Goal: Navigation & Orientation: Find specific page/section

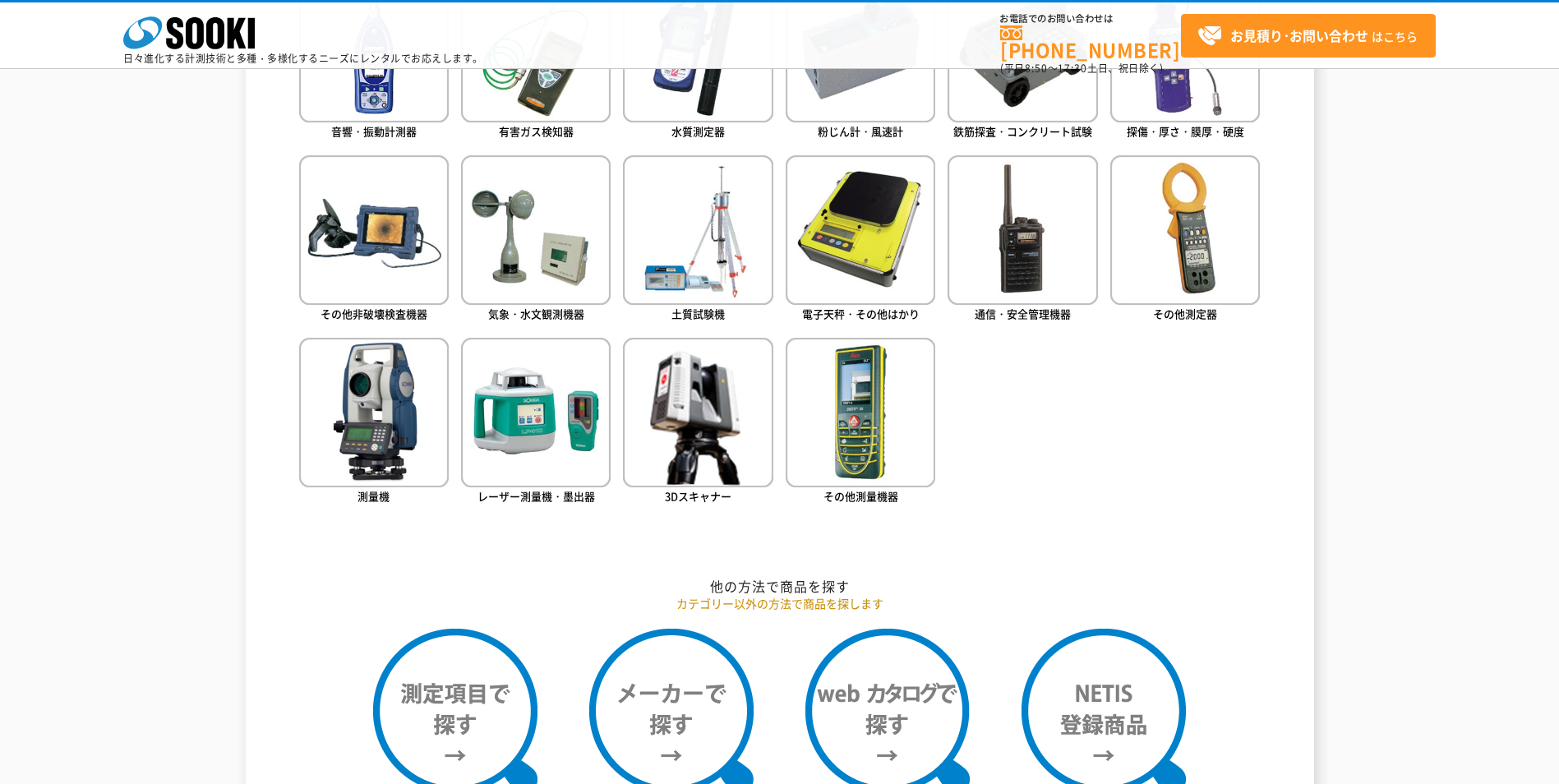
scroll to position [657, 0]
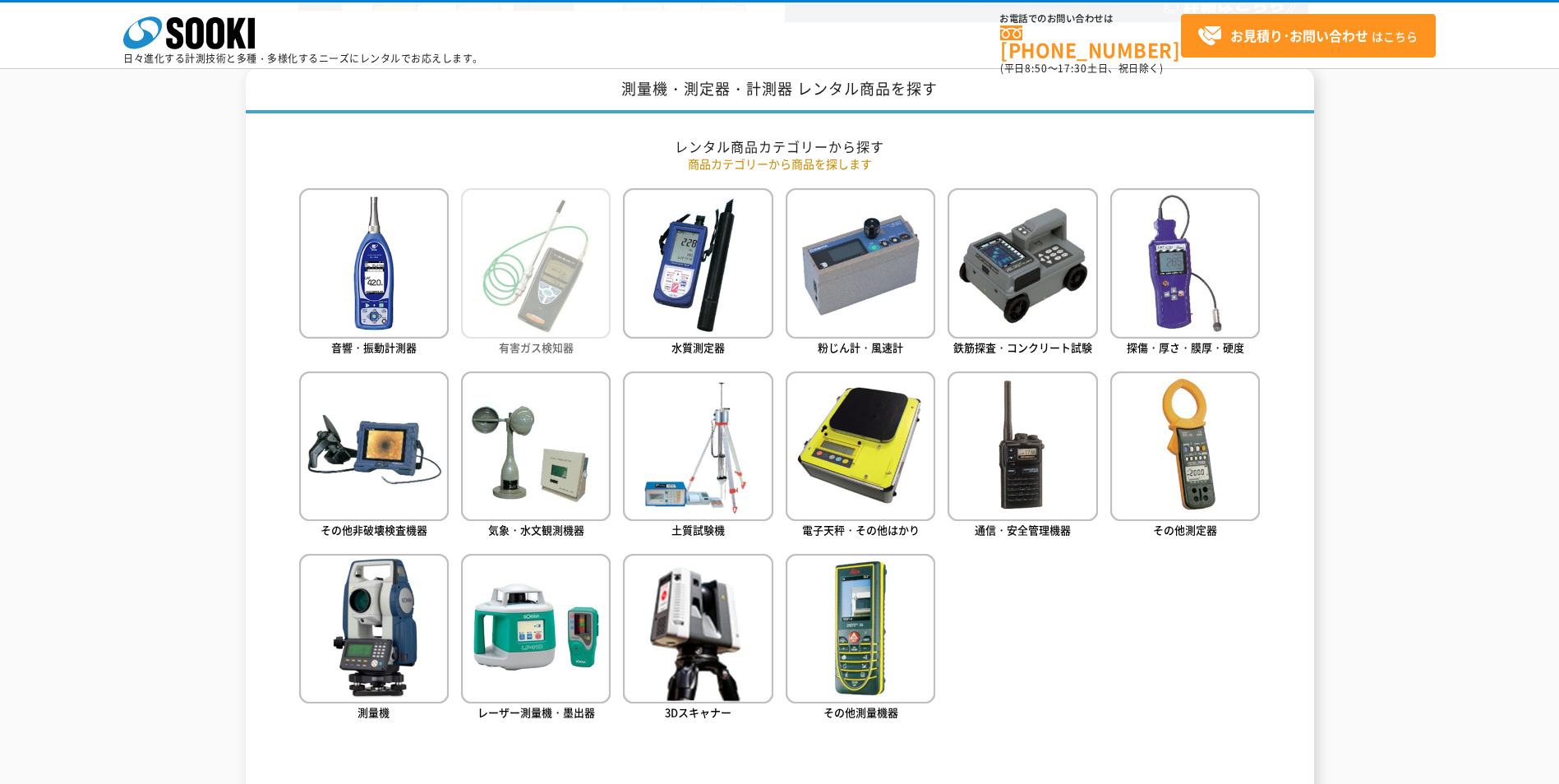
click at [562, 334] on img at bounding box center [536, 262] width 150 height 150
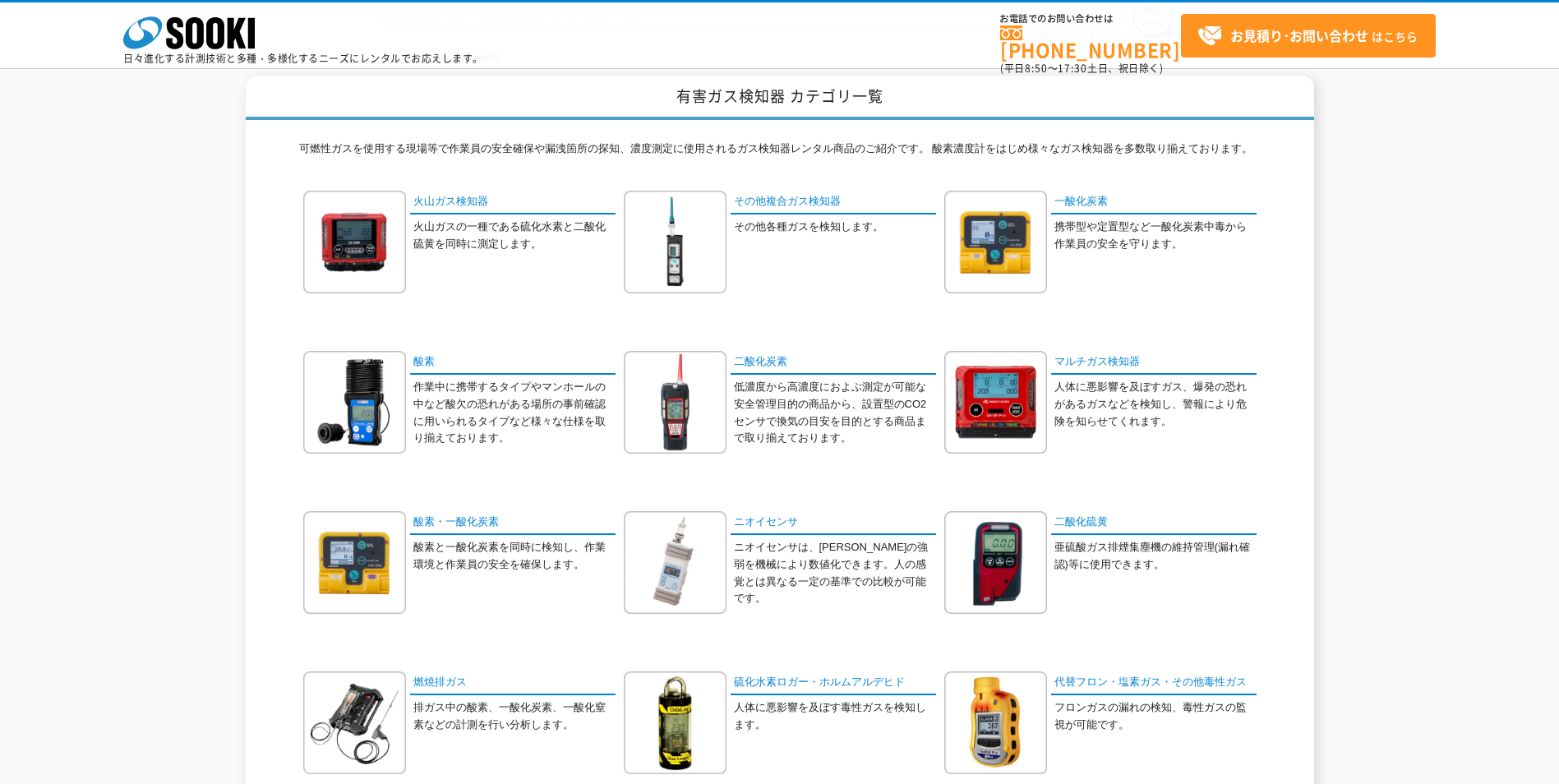
scroll to position [165, 0]
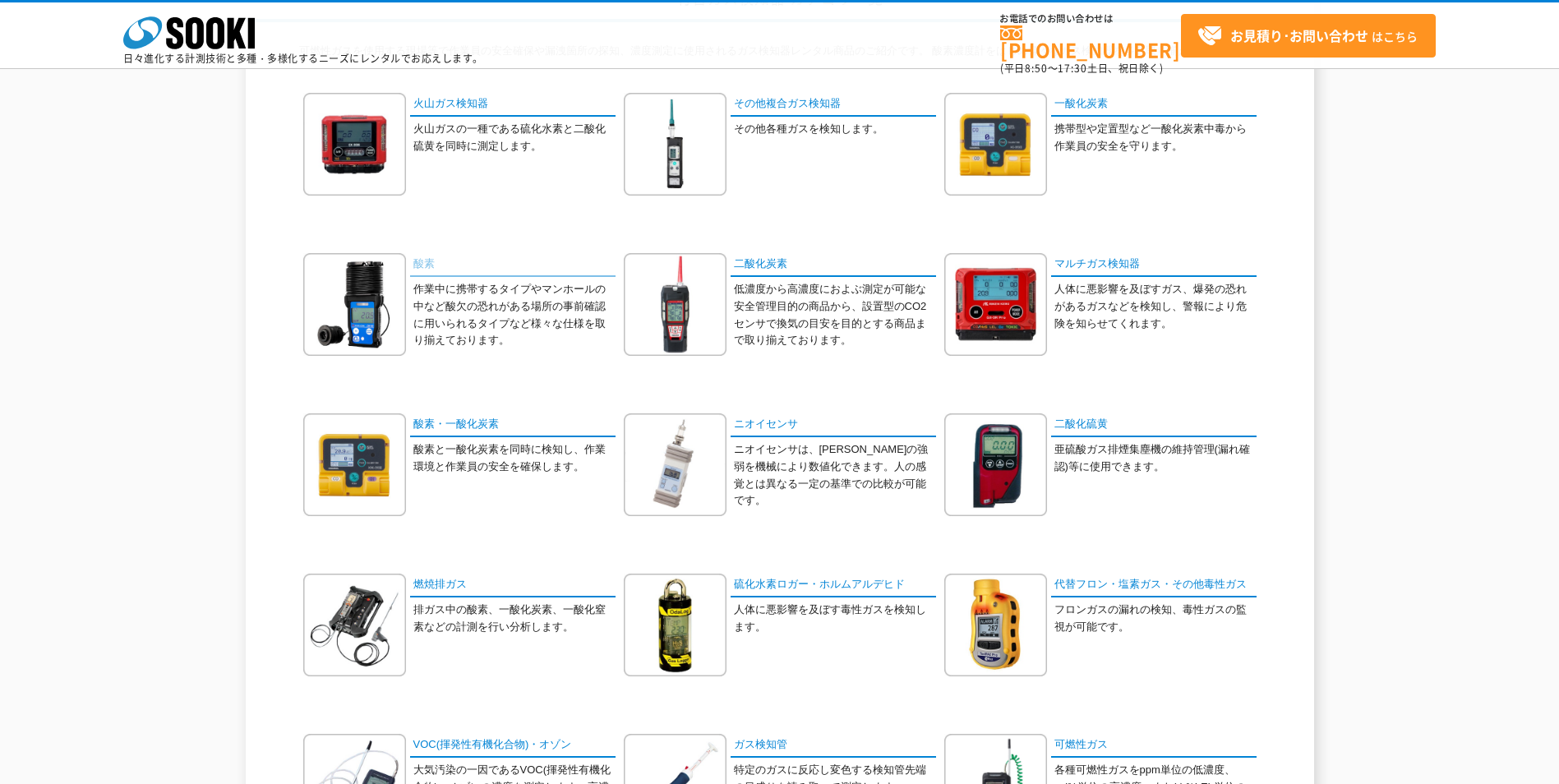
click at [416, 260] on link "酸素" at bounding box center [512, 265] width 205 height 24
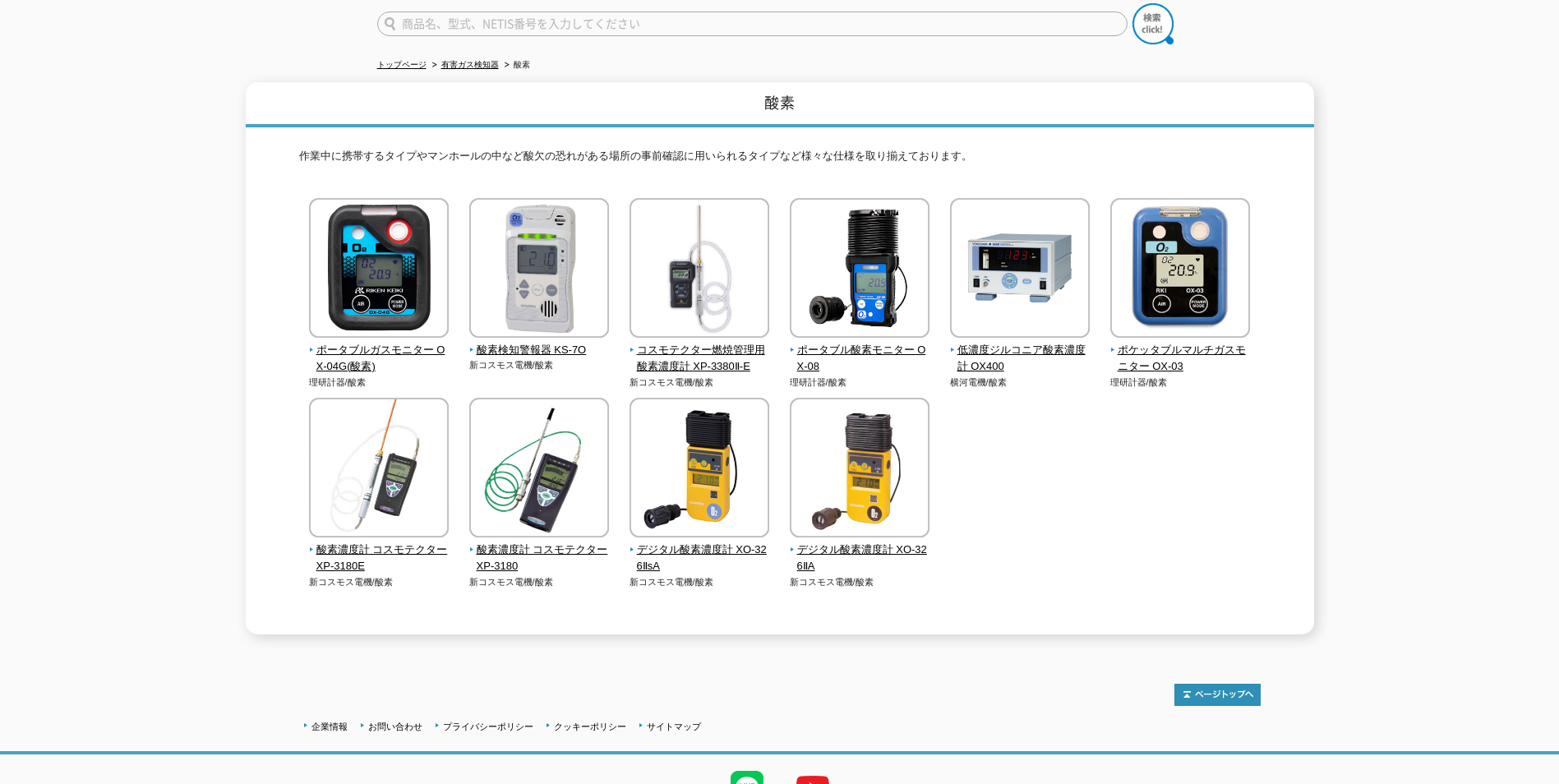
scroll to position [144, 0]
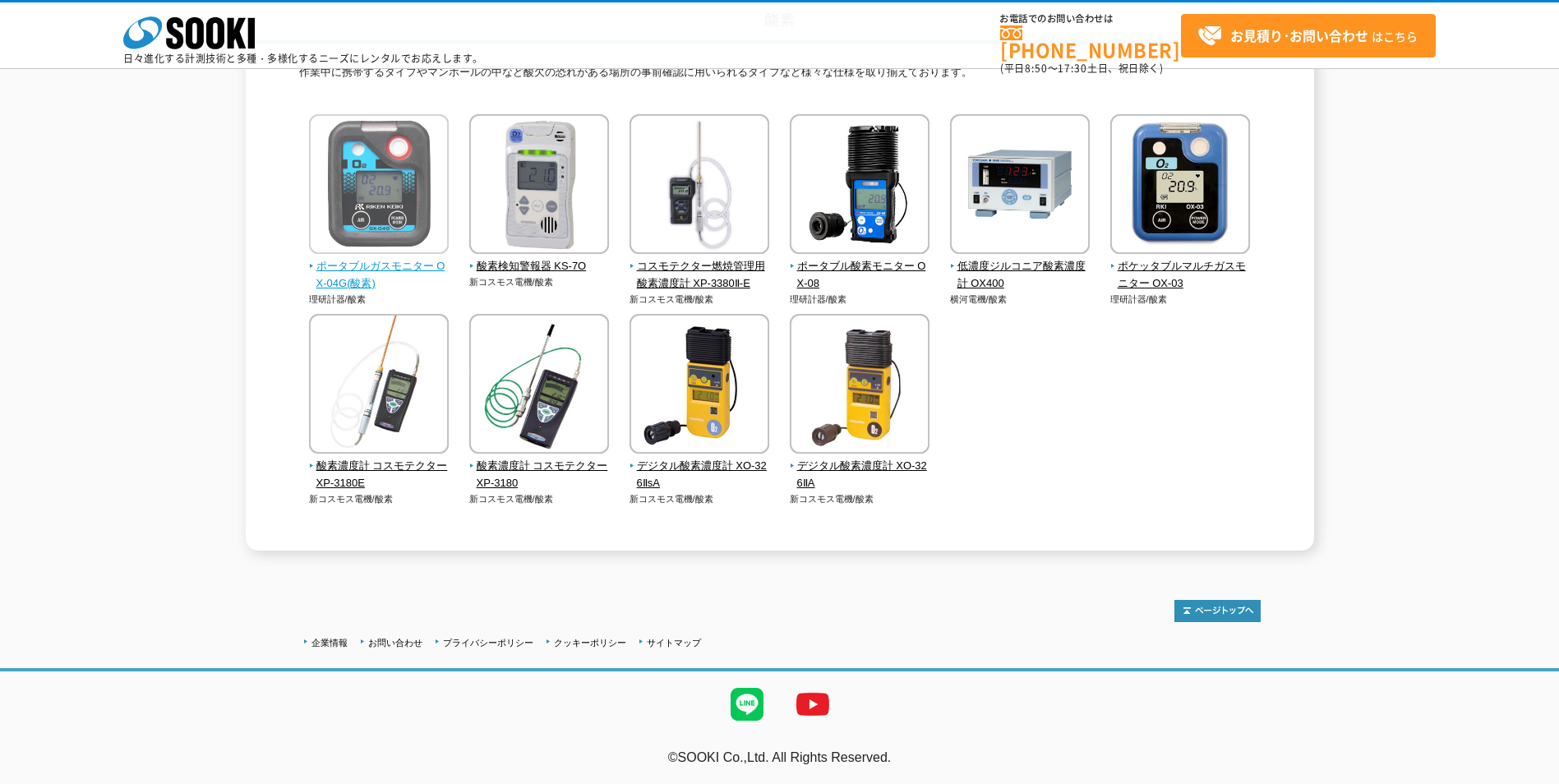
click at [368, 264] on span "ポータブルガスモニター OX-04G(酸素)" at bounding box center [379, 276] width 141 height 35
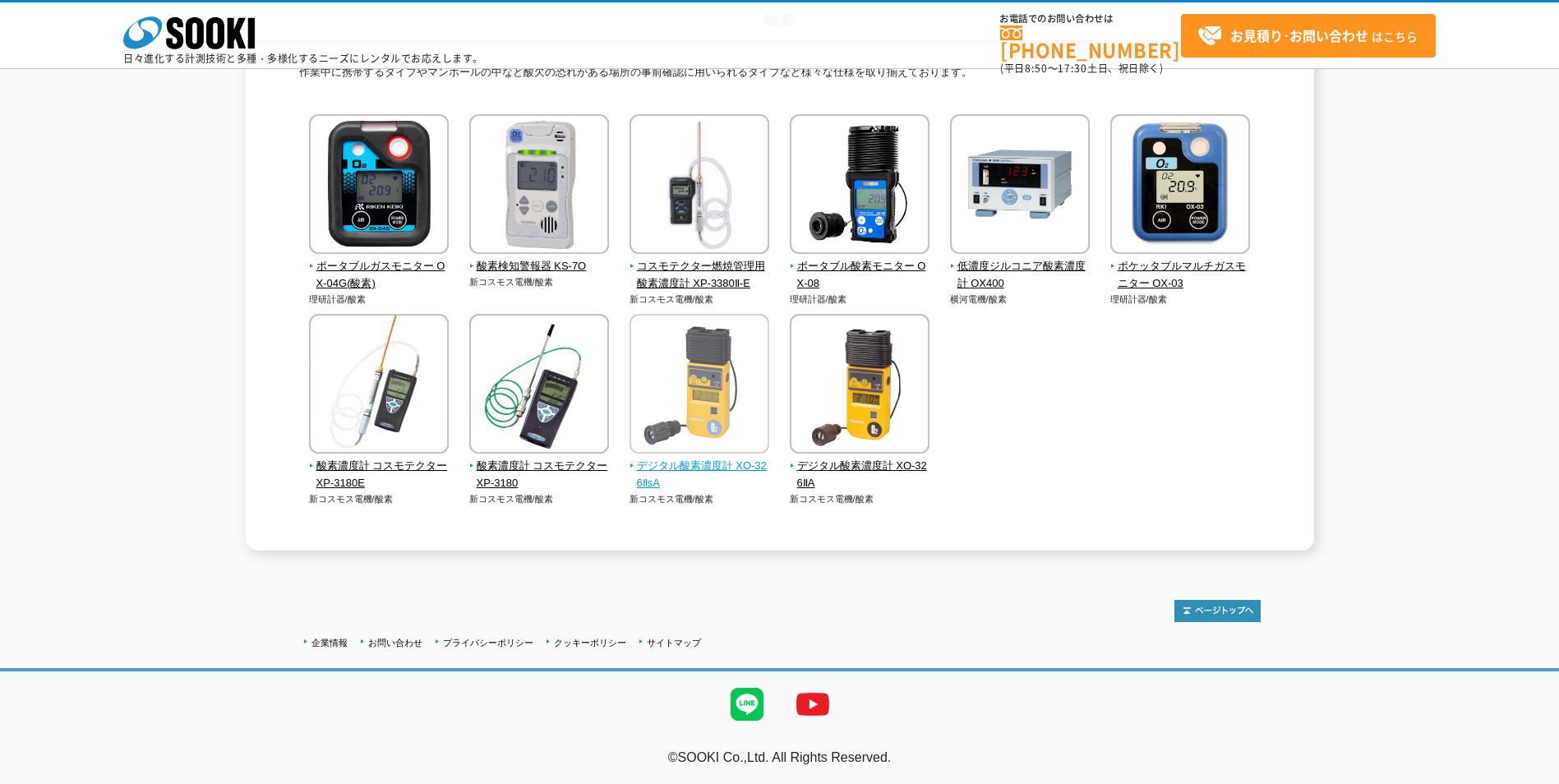
click at [705, 388] on img at bounding box center [700, 386] width 140 height 144
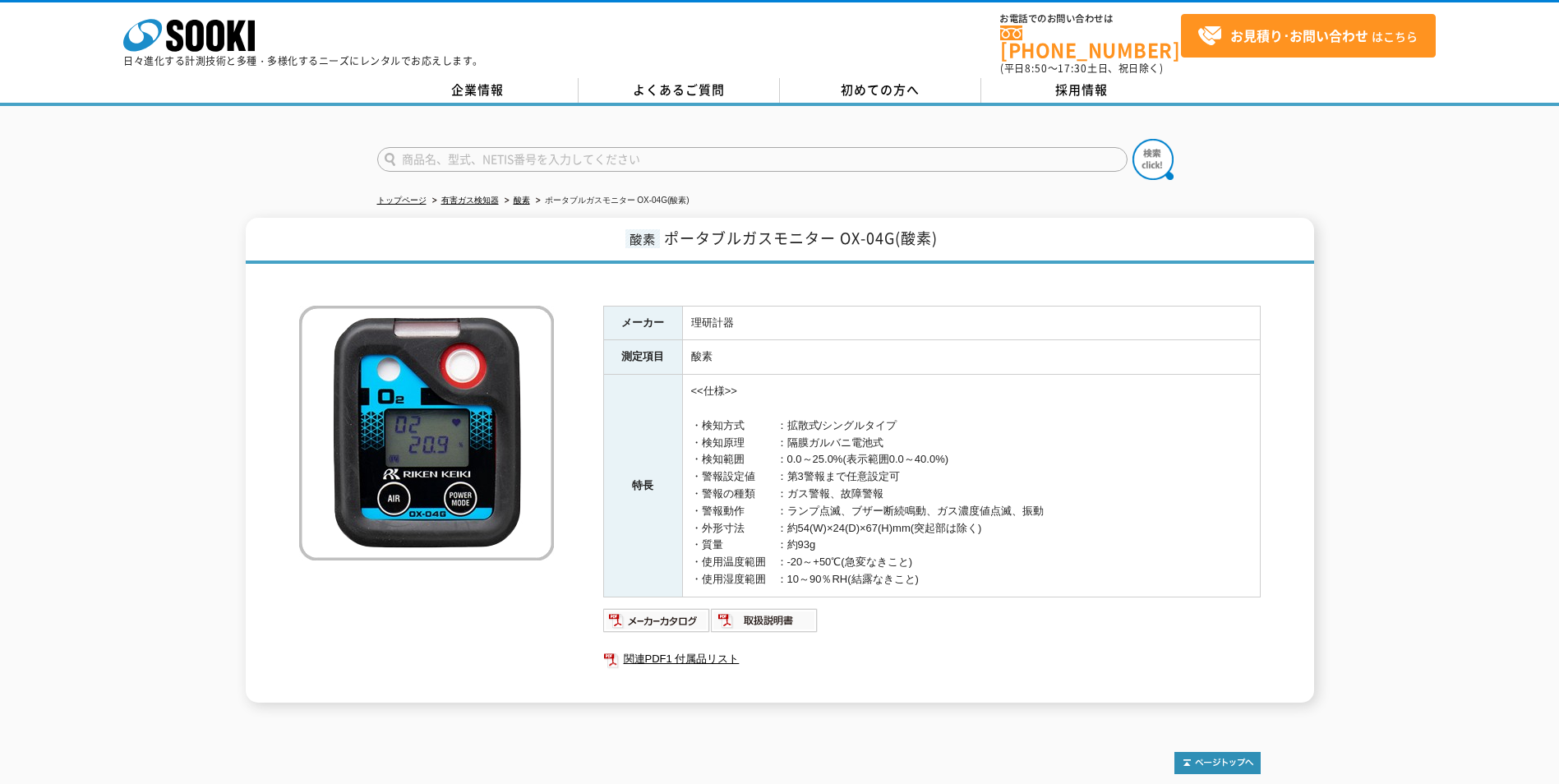
scroll to position [142, 0]
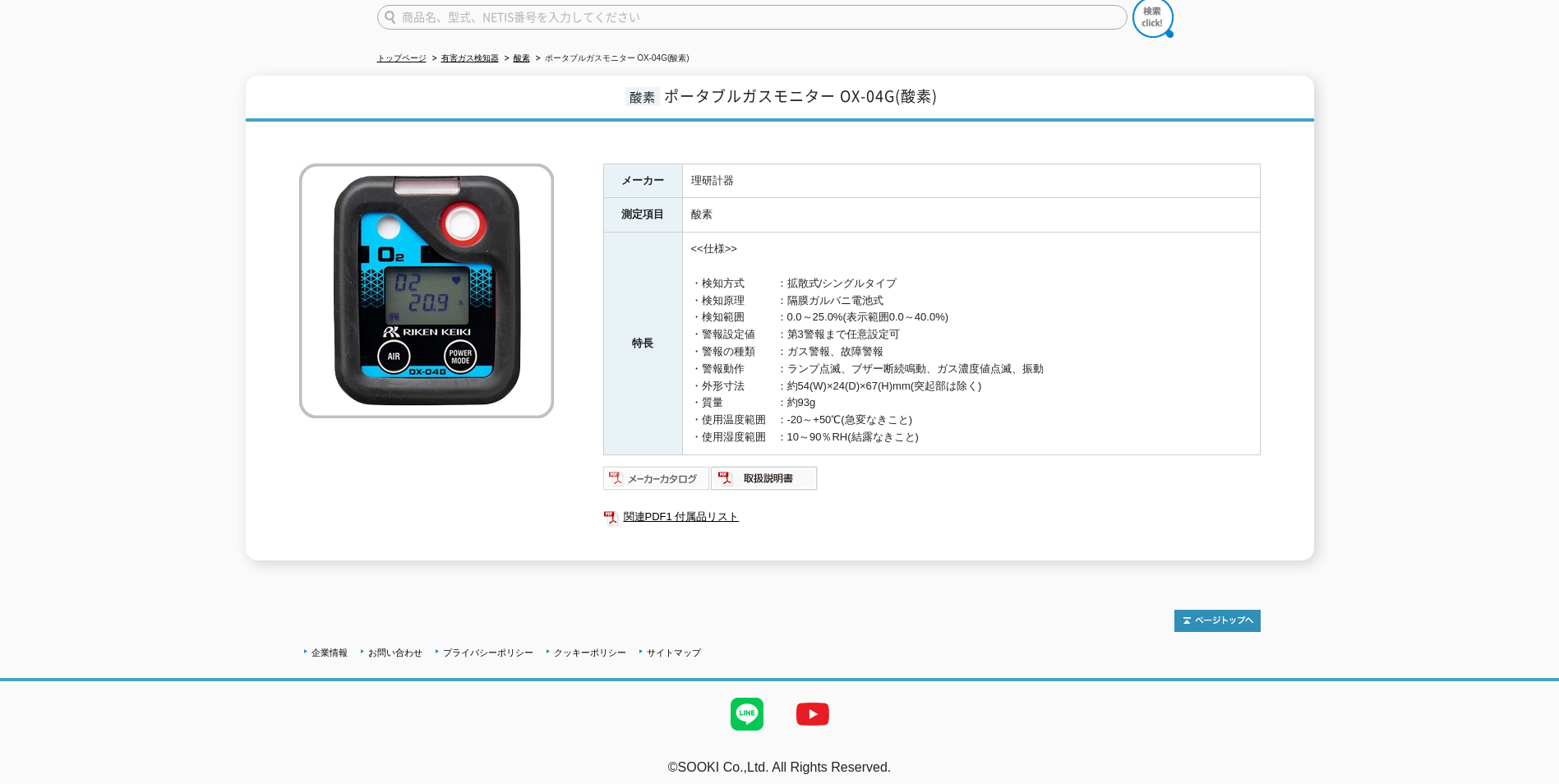
click at [668, 469] on img at bounding box center [657, 479] width 108 height 26
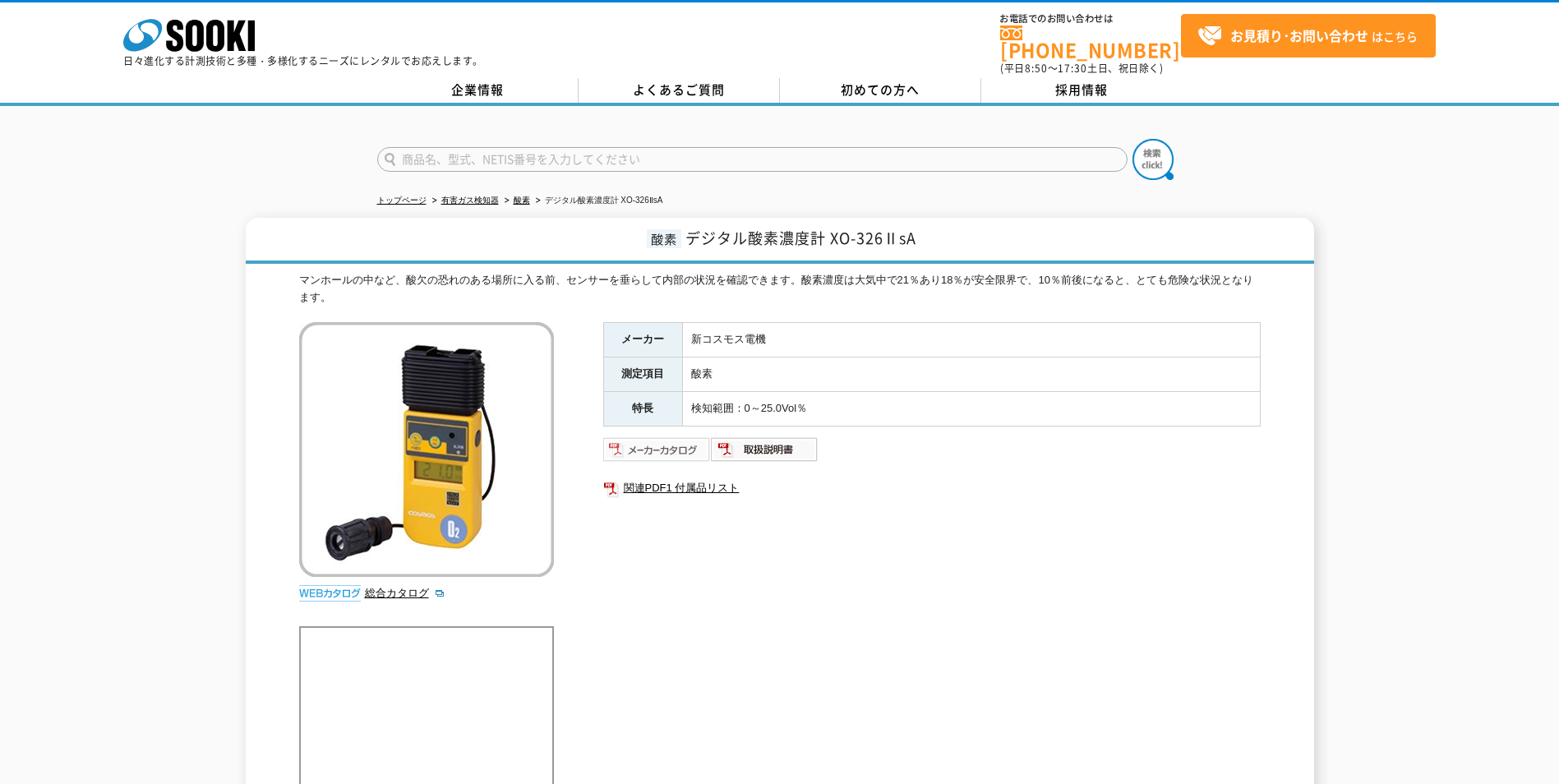
click at [667, 445] on img at bounding box center [657, 450] width 108 height 26
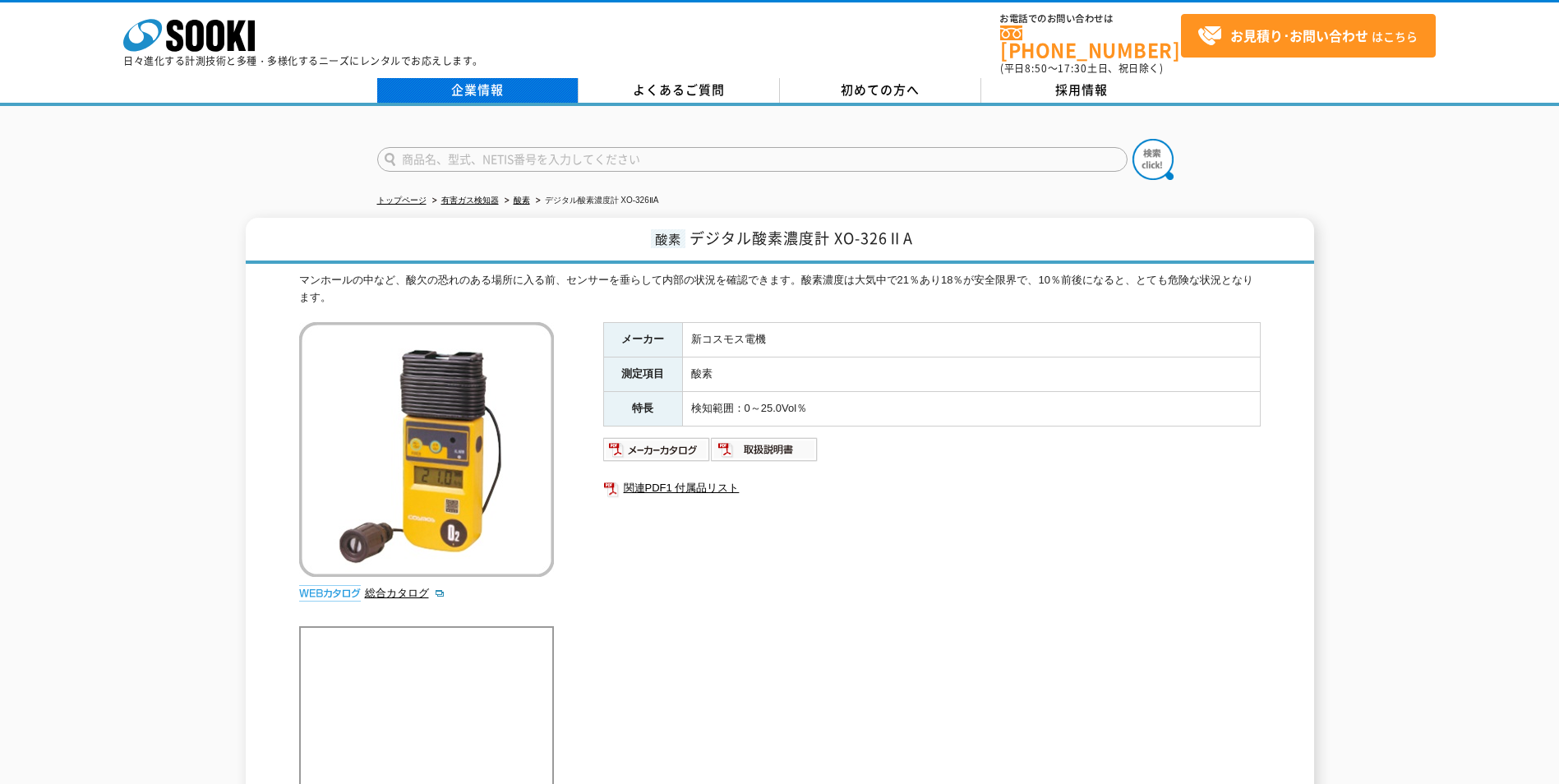
click at [507, 79] on link "企業情報" at bounding box center [478, 90] width 201 height 25
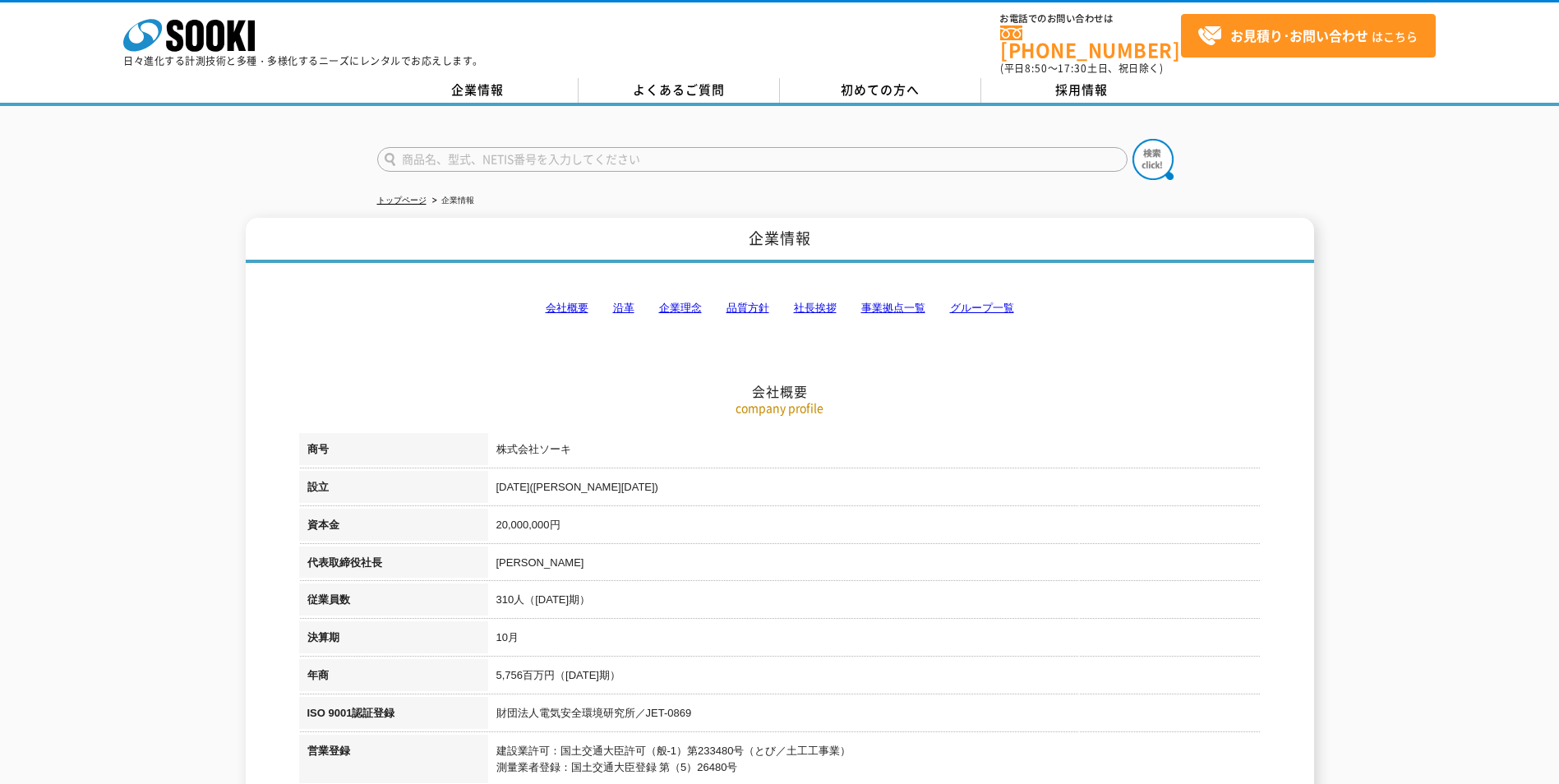
click at [881, 301] on link "事業拠点一覧" at bounding box center [893, 307] width 64 height 12
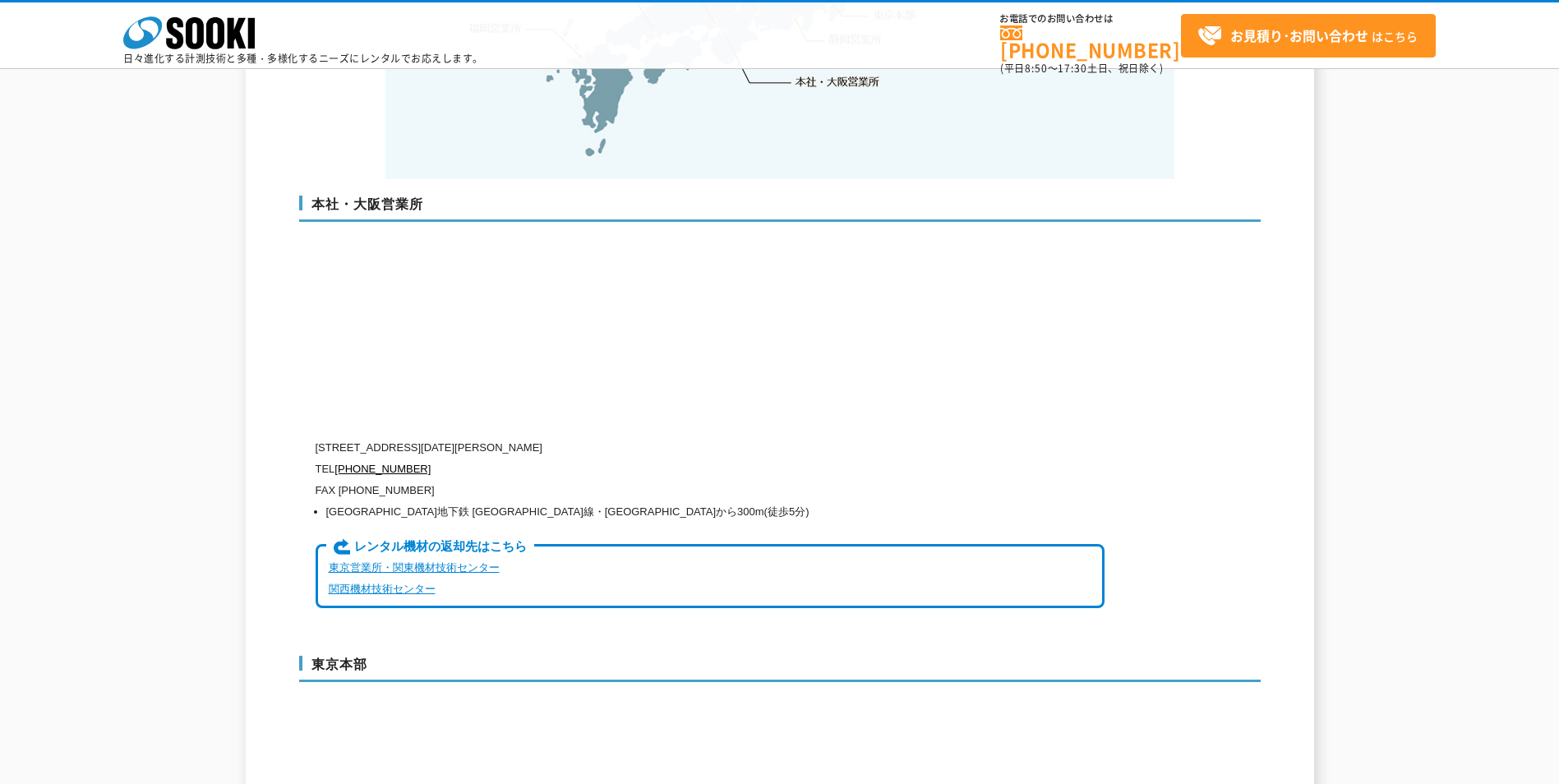
scroll to position [3959, 0]
